Goal: Information Seeking & Learning: Learn about a topic

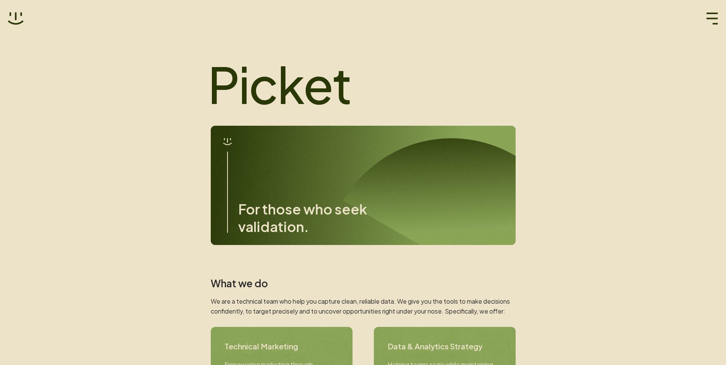
scroll to position [198, 0]
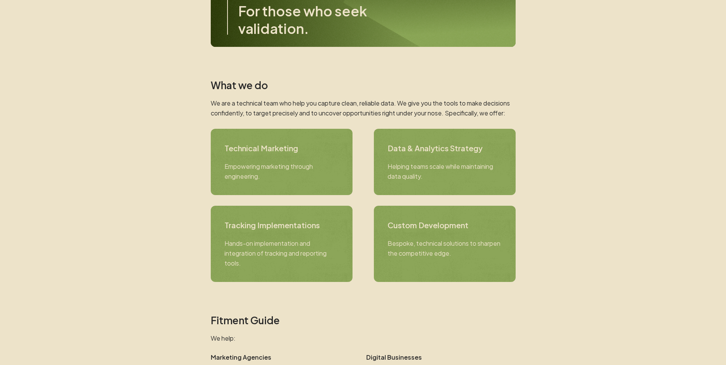
click at [494, 115] on p "We are a technical team who help you capture clean, reliable data. We give you …" at bounding box center [363, 108] width 305 height 20
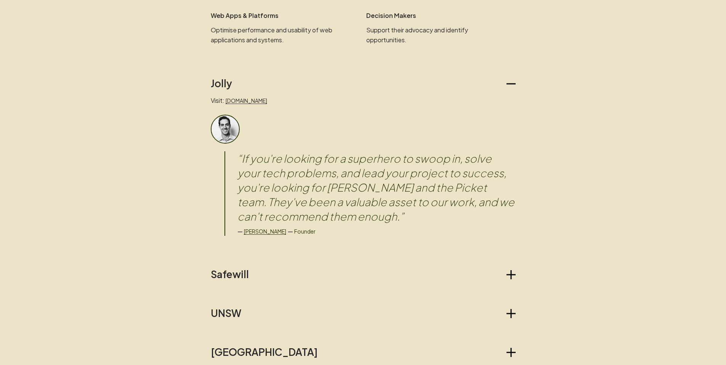
scroll to position [591, 0]
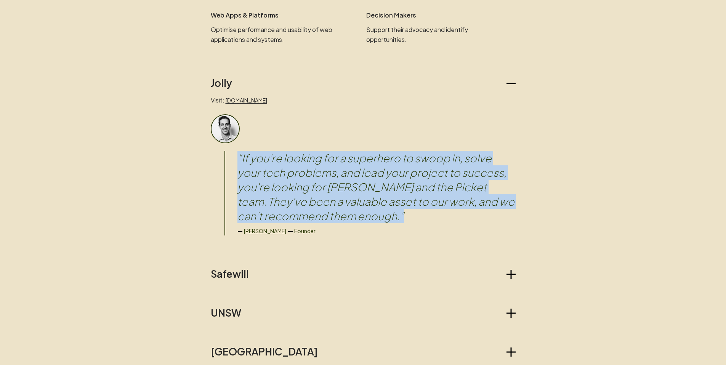
drag, startPoint x: 300, startPoint y: 146, endPoint x: 372, endPoint y: 216, distance: 100.2
click at [372, 216] on div "“ If you're looking for a superhero to swoop in, solve your tech problems, and …" at bounding box center [363, 174] width 305 height 121
click at [372, 216] on blockquote "“ If you're looking for a superhero to swoop in, solve your tech problems, and …" at bounding box center [376, 187] width 278 height 72
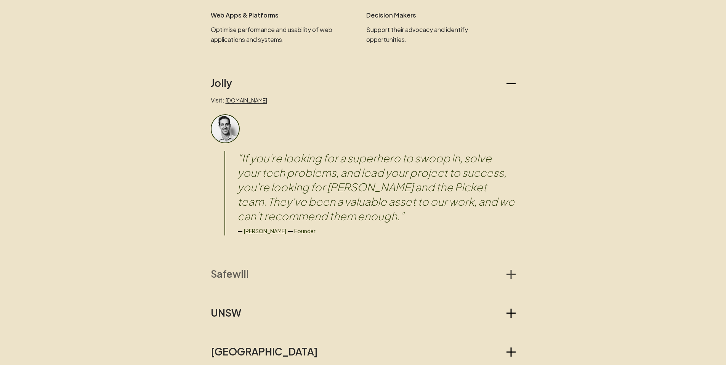
click at [513, 273] on icon "button" at bounding box center [510, 274] width 9 height 9
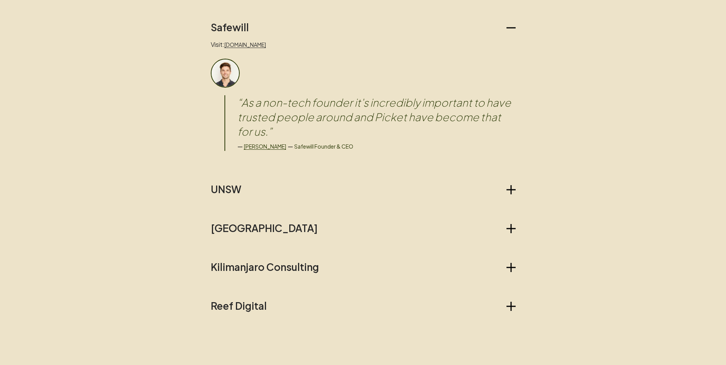
scroll to position [838, 0]
click at [509, 195] on div "Jolly Visit: [DOMAIN_NAME] “ If you're looking for a superhero to swoop in, sol…" at bounding box center [363, 70] width 305 height 481
click at [512, 187] on icon "button" at bounding box center [510, 189] width 9 height 9
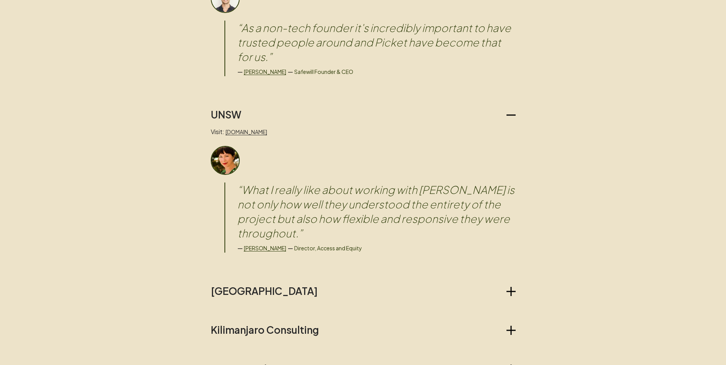
scroll to position [939, 0]
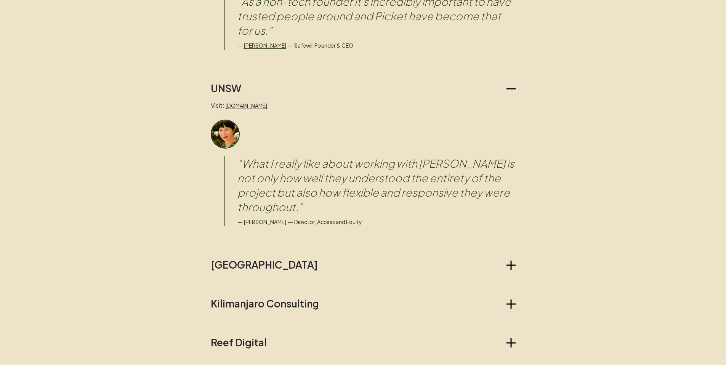
click at [434, 186] on blockquote "“ What I really like about working with [PERSON_NAME] is not only how well they…" at bounding box center [376, 185] width 278 height 58
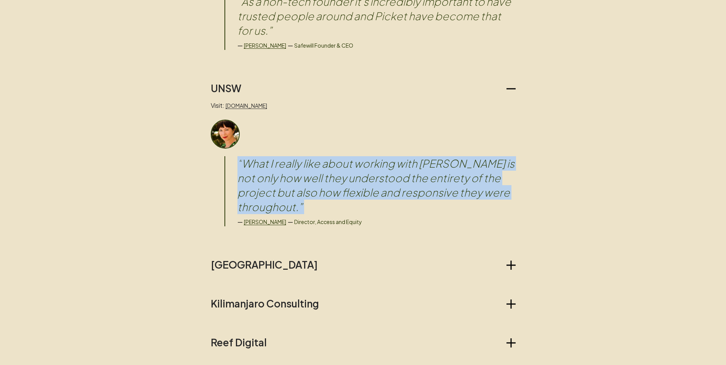
click at [434, 186] on blockquote "“ What I really like about working with [PERSON_NAME] is not only how well they…" at bounding box center [376, 185] width 278 height 58
click at [511, 261] on icon "button" at bounding box center [510, 265] width 9 height 9
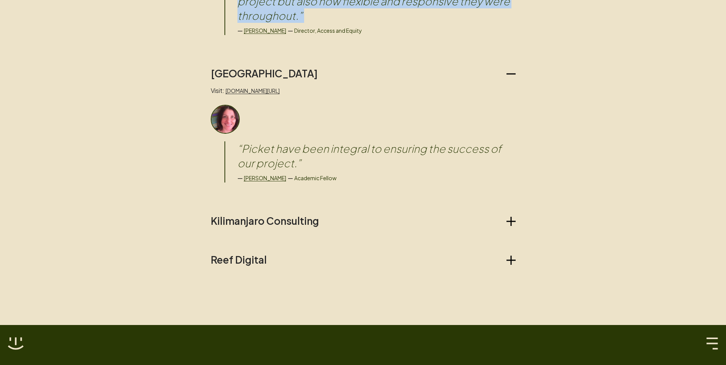
scroll to position [1134, 0]
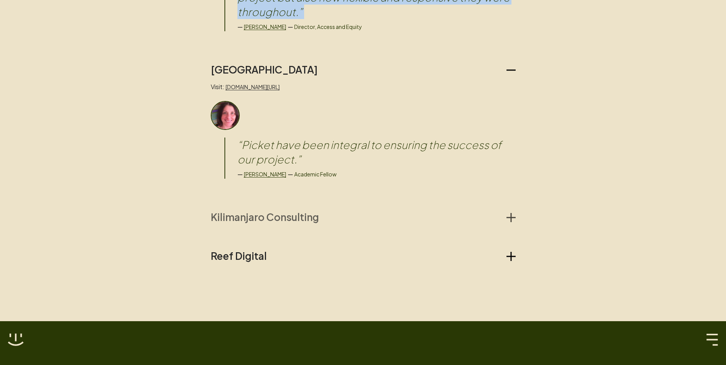
click at [510, 211] on button "Kilimanjaro Consulting" at bounding box center [363, 217] width 305 height 12
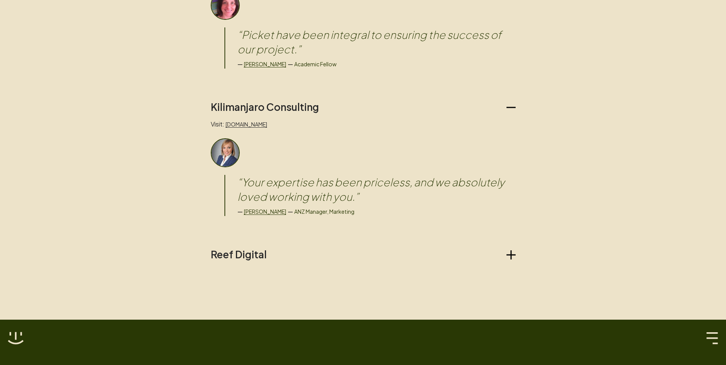
scroll to position [1277, 0]
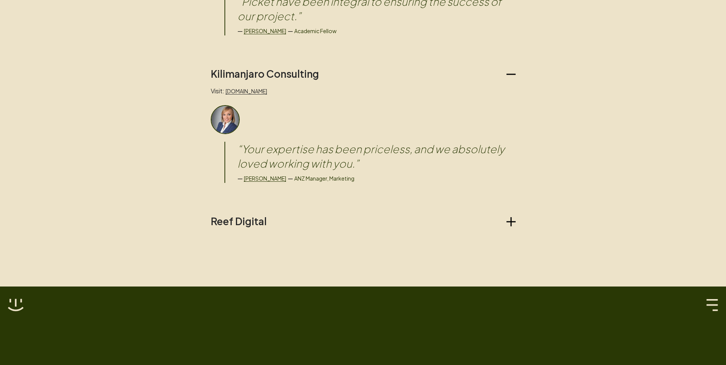
click at [509, 221] on icon "button" at bounding box center [510, 221] width 9 height 1
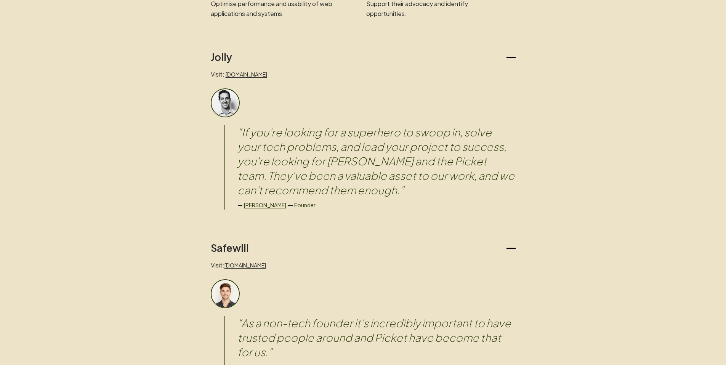
scroll to position [0, 0]
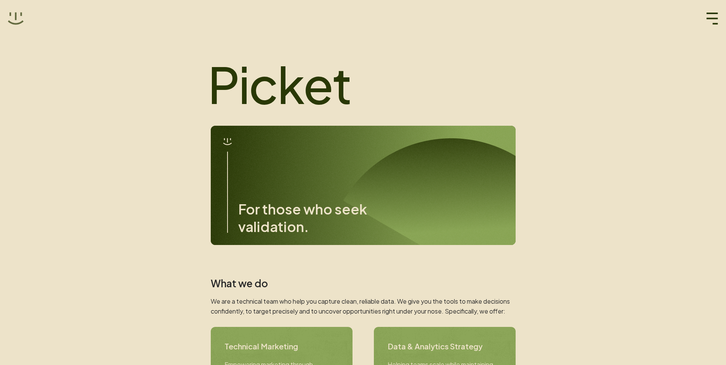
click at [14, 15] on icon at bounding box center [16, 19] width 16 height 16
click at [708, 16] on icon "button" at bounding box center [712, 19] width 12 height 12
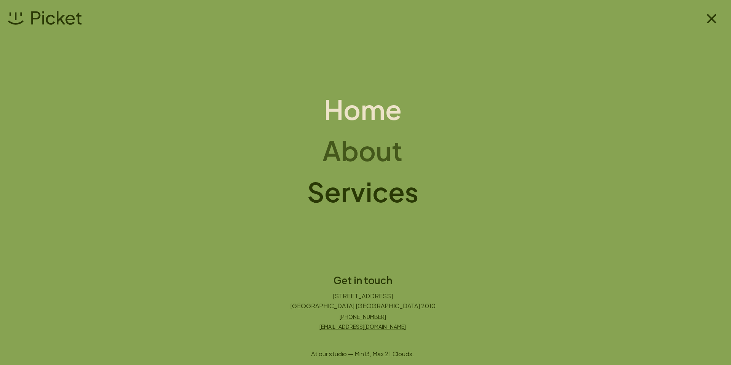
click at [329, 160] on h1 "About" at bounding box center [363, 150] width 80 height 30
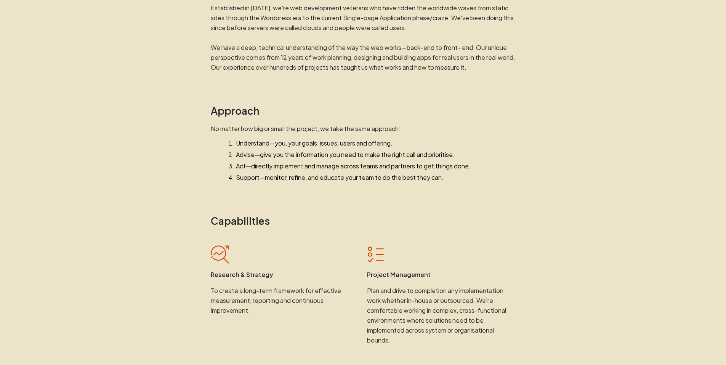
scroll to position [271, 0]
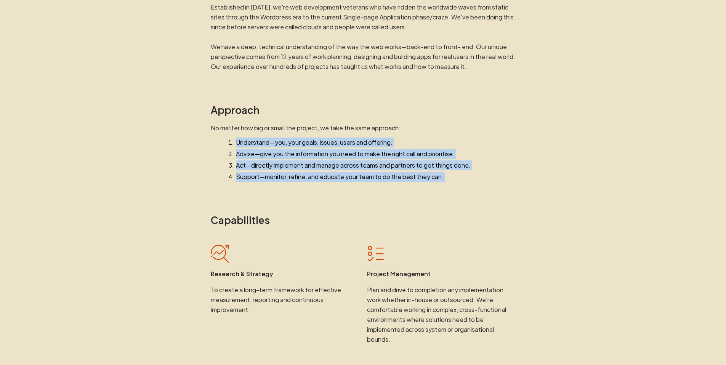
drag, startPoint x: 336, startPoint y: 146, endPoint x: 454, endPoint y: 183, distance: 123.4
click at [454, 183] on div "About Helping you to solve the business problems that matter most. History Esta…" at bounding box center [363, 351] width 320 height 1193
click at [457, 182] on div "About Helping you to solve the business problems that matter most. History Esta…" at bounding box center [363, 351] width 320 height 1193
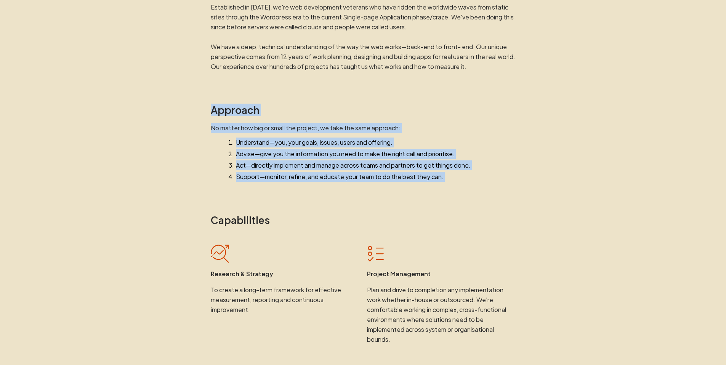
drag, startPoint x: 483, startPoint y: 190, endPoint x: 392, endPoint y: 101, distance: 128.2
click at [392, 101] on div "About Helping you to solve the business problems that matter most. History Esta…" at bounding box center [363, 351] width 320 height 1193
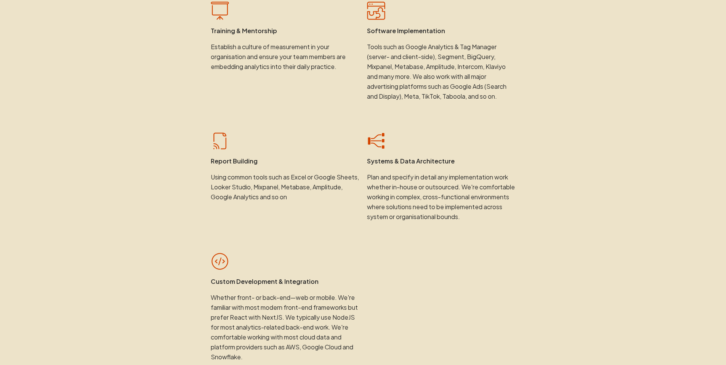
scroll to position [649, 0]
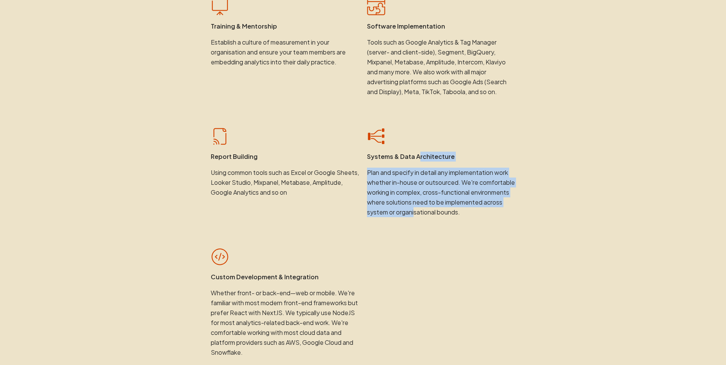
drag, startPoint x: 418, startPoint y: 160, endPoint x: 475, endPoint y: 217, distance: 80.5
click at [475, 217] on div "Systems & Data Architecture Plan and specify in detail any implementation work …" at bounding box center [441, 172] width 149 height 90
click at [475, 217] on p "Plan and specify in detail any implementation work whether in-house or outsourc…" at bounding box center [441, 193] width 149 height 50
drag, startPoint x: 481, startPoint y: 224, endPoint x: 436, endPoint y: 155, distance: 81.7
click at [436, 156] on div "Systems & Data Architecture Plan and specify in detail any implementation work …" at bounding box center [441, 172] width 149 height 90
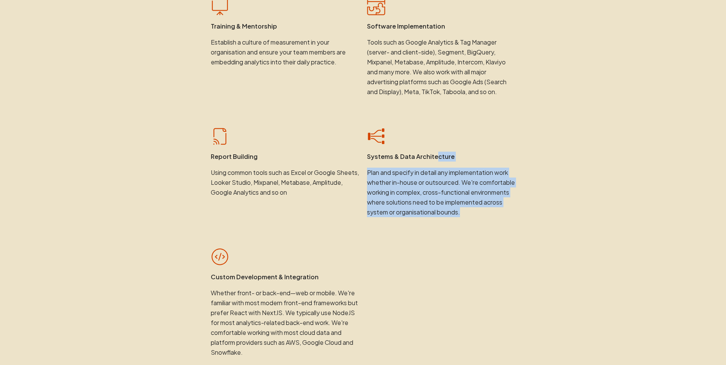
click at [435, 155] on p "Systems & Data Architecture" at bounding box center [441, 157] width 149 height 10
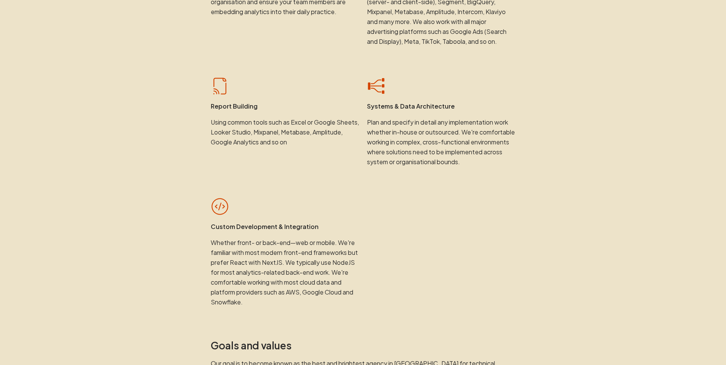
scroll to position [804, 0]
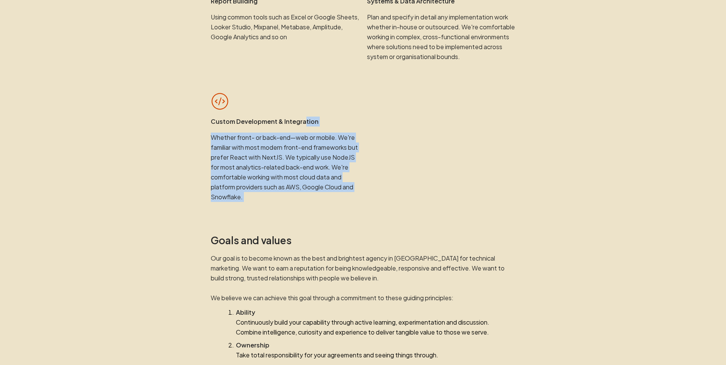
drag, startPoint x: 301, startPoint y: 129, endPoint x: 393, endPoint y: 215, distance: 125.6
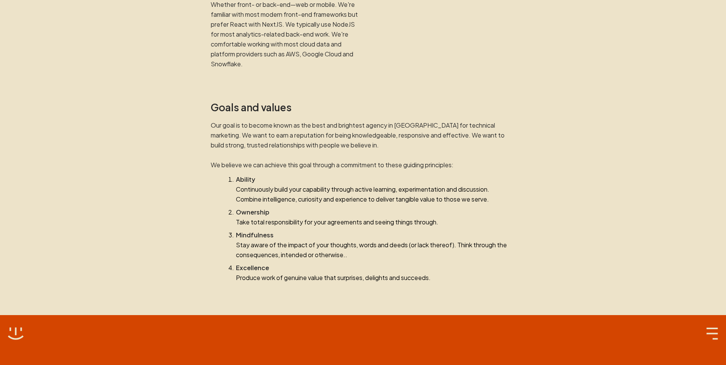
scroll to position [951, 0]
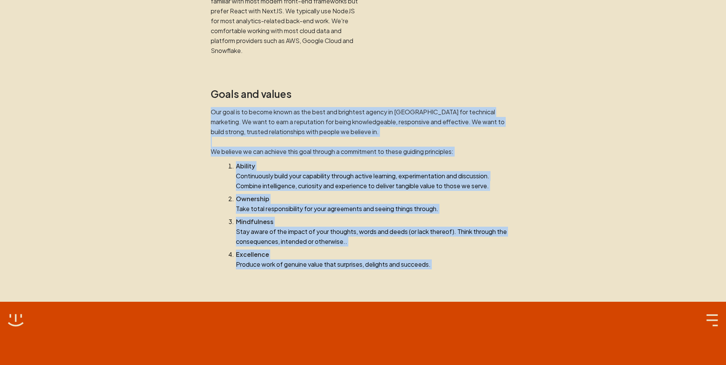
drag, startPoint x: 406, startPoint y: 128, endPoint x: 476, endPoint y: 285, distance: 171.7
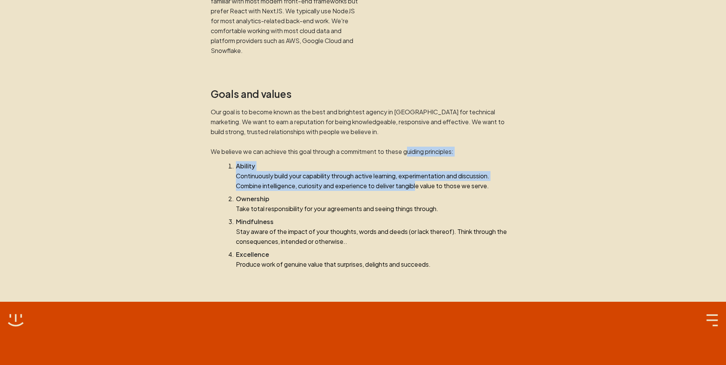
drag, startPoint x: 410, startPoint y: 163, endPoint x: 427, endPoint y: 208, distance: 48.5
click at [427, 208] on section "Goals and values Our goal is to become known as the best and brightest agency i…" at bounding box center [363, 178] width 305 height 181
